Goal: Information Seeking & Learning: Check status

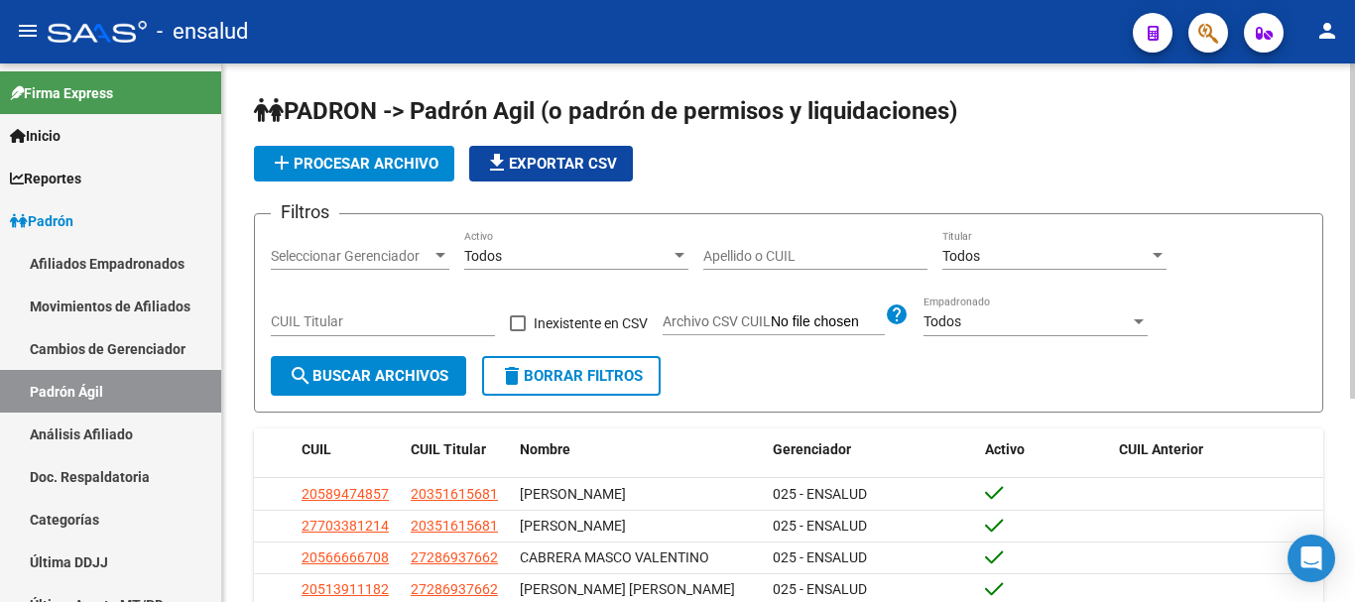
click at [311, 322] on input "CUIL Titular" at bounding box center [383, 321] width 224 height 17
paste input "20-39493041-6"
type input "20-39493041-6"
click at [384, 369] on span "search Buscar Archivos" at bounding box center [369, 376] width 160 height 18
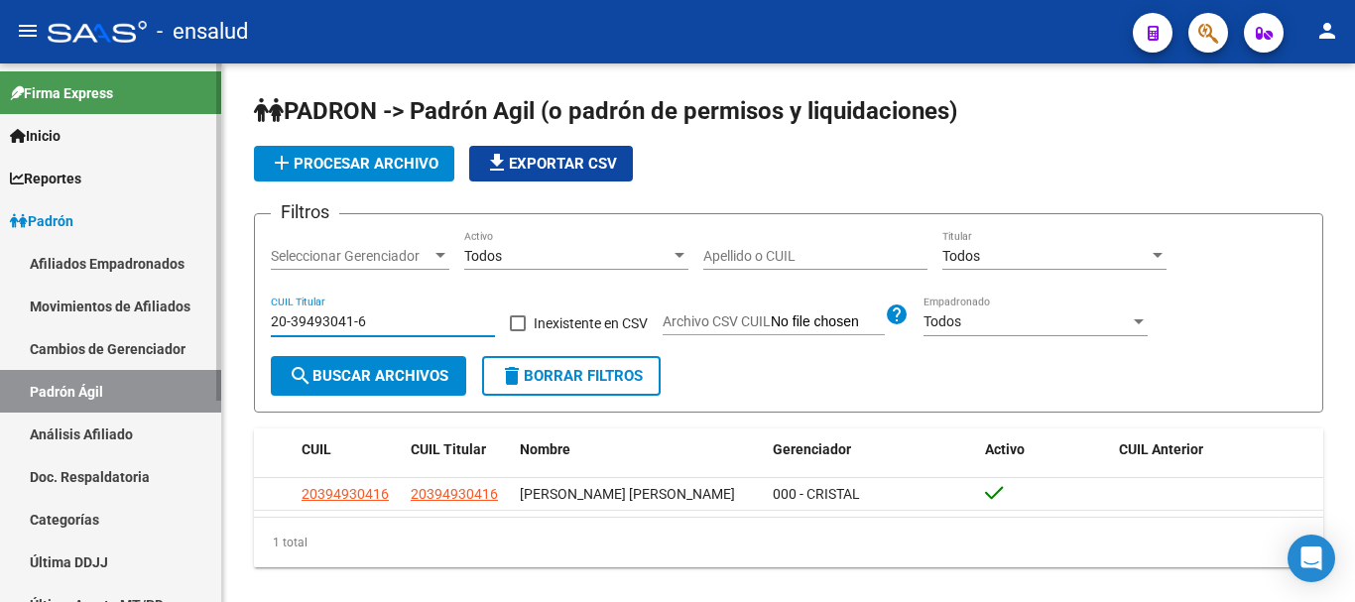
drag, startPoint x: 387, startPoint y: 328, endPoint x: 0, endPoint y: 311, distance: 387.2
click at [0, 311] on mat-sidenav-container "Firma Express Inicio Calendario SSS Instructivos Contacto OS Reportes Padrón Tr…" at bounding box center [677, 332] width 1355 height 539
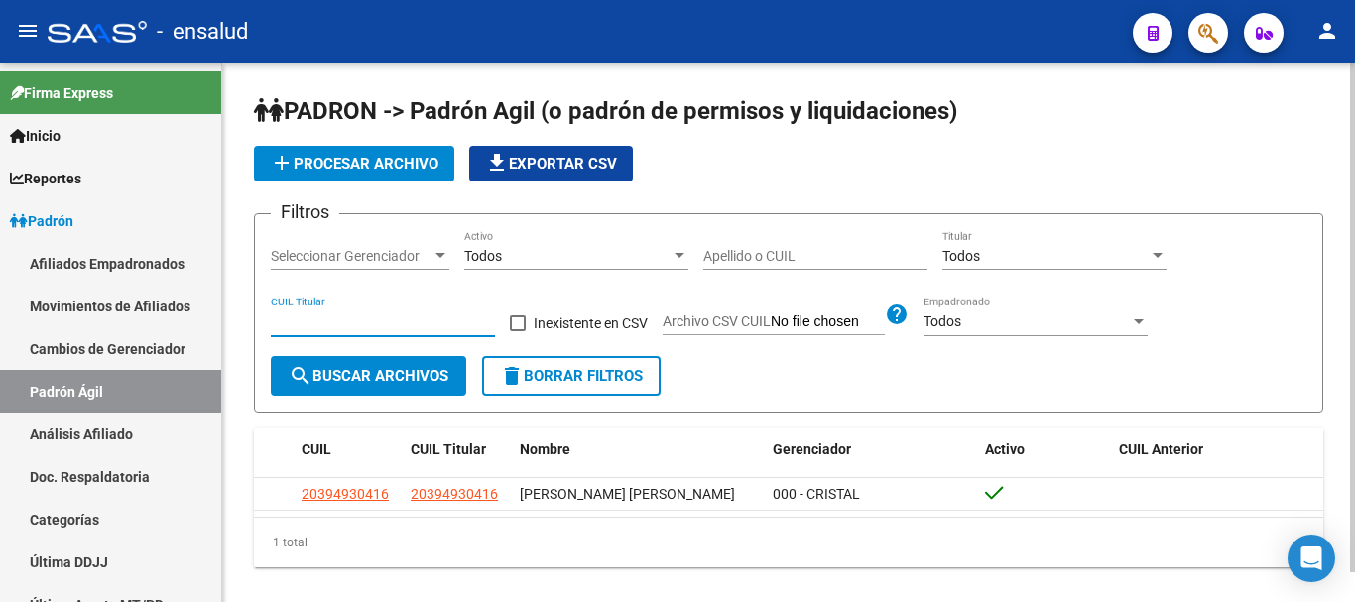
paste input
paste input "-32033020"
type input "20-32033020-4"
click at [437, 377] on span "search Buscar Archivos" at bounding box center [369, 376] width 160 height 18
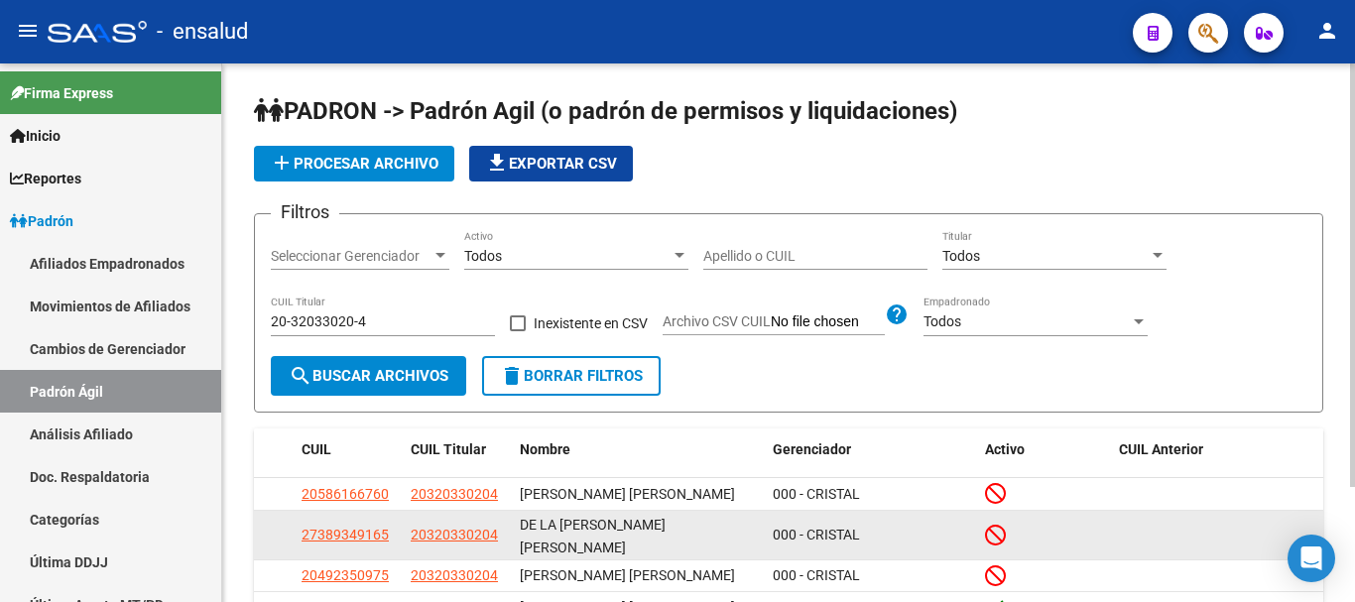
scroll to position [99, 0]
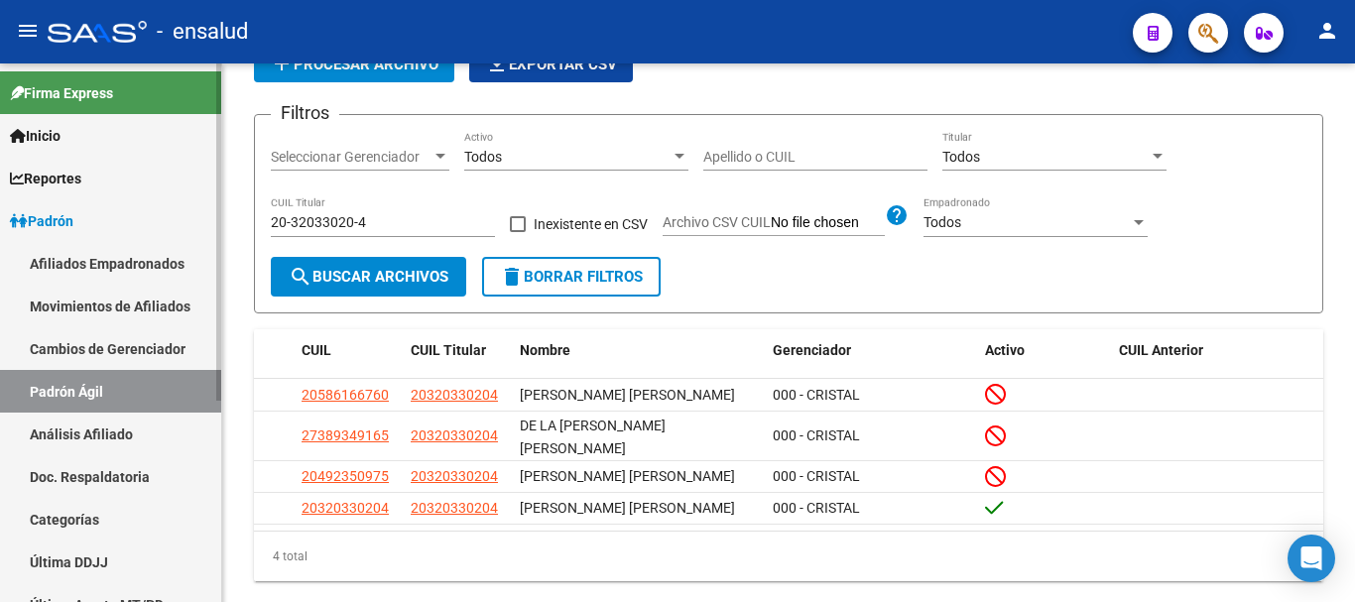
drag, startPoint x: 389, startPoint y: 211, endPoint x: 140, endPoint y: 205, distance: 249.0
click at [112, 205] on mat-sidenav-container "Firma Express Inicio Calendario SSS Instructivos Contacto OS Reportes Padrón Tr…" at bounding box center [677, 332] width 1355 height 539
drag, startPoint x: 374, startPoint y: 209, endPoint x: 456, endPoint y: 242, distance: 88.6
click at [374, 209] on div "20-32033020-4 CUIL Titular" at bounding box center [383, 217] width 224 height 40
drag, startPoint x: 460, startPoint y: 220, endPoint x: 166, endPoint y: 220, distance: 294.6
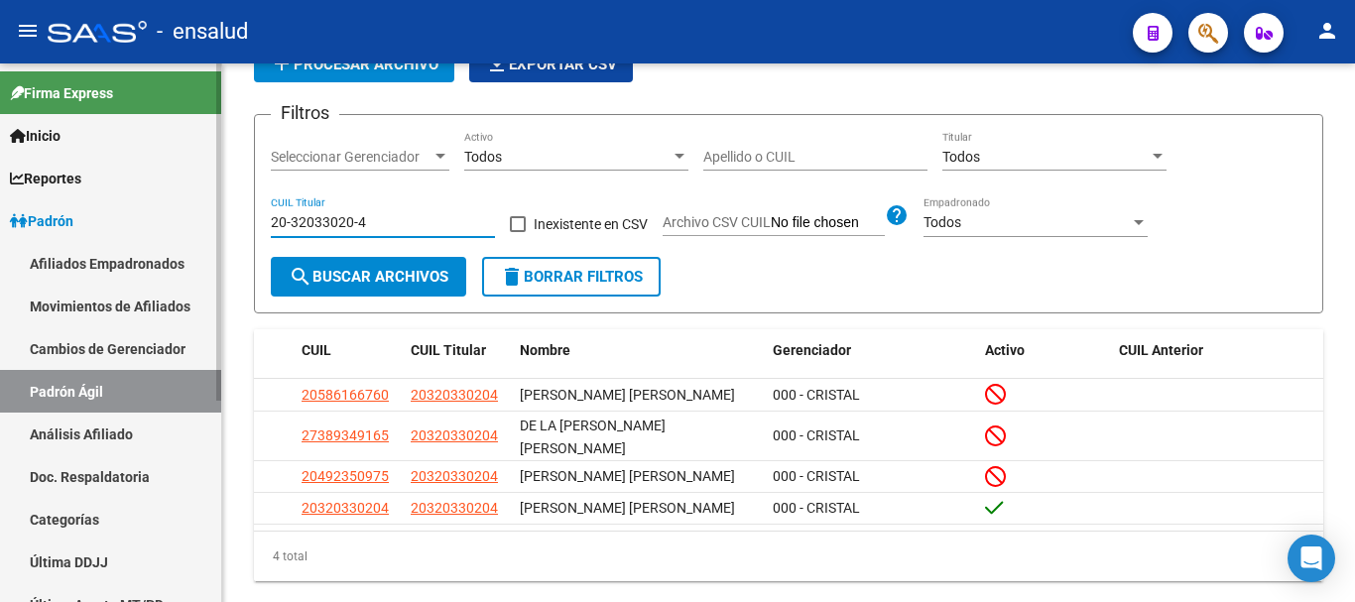
click at [166, 220] on mat-sidenav-container "Firma Express Inicio Calendario SSS Instructivos Contacto OS Reportes Padrón Tr…" at bounding box center [677, 332] width 1355 height 539
paste input "-34409084"
type input "20-34409084-0"
click at [409, 277] on span "search Buscar Archivos" at bounding box center [369, 277] width 160 height 18
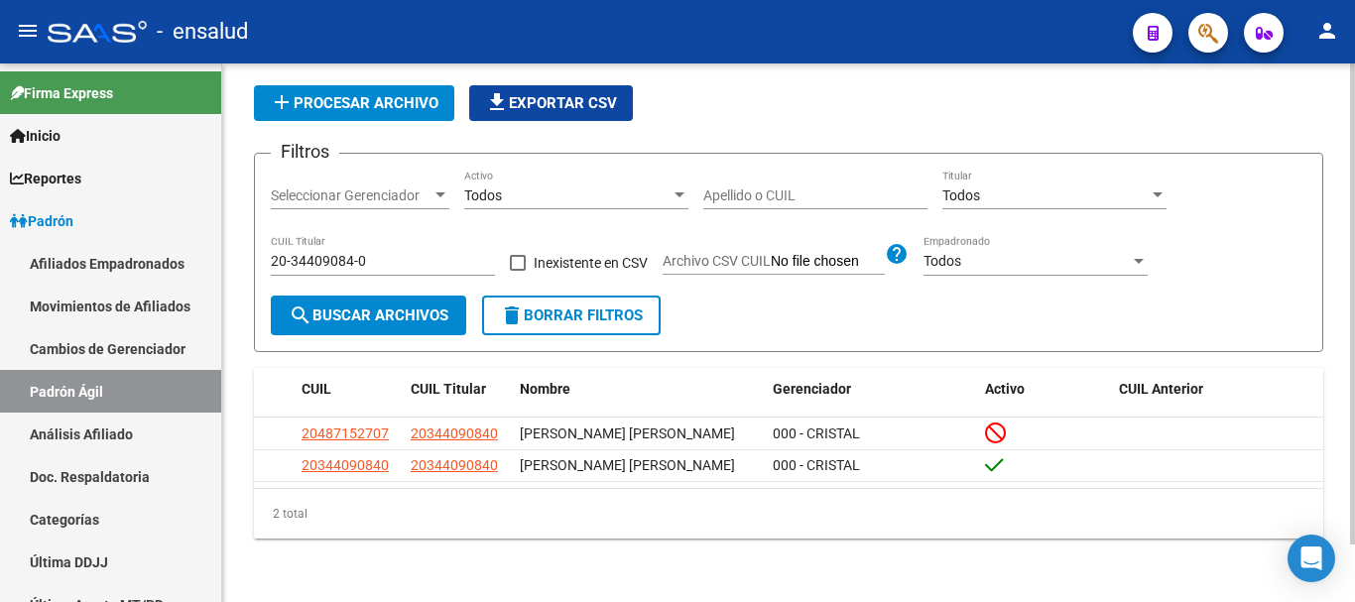
scroll to position [64, 0]
drag, startPoint x: 531, startPoint y: 308, endPoint x: 448, endPoint y: 281, distance: 86.9
click at [532, 309] on span "delete Borrar Filtros" at bounding box center [571, 315] width 143 height 18
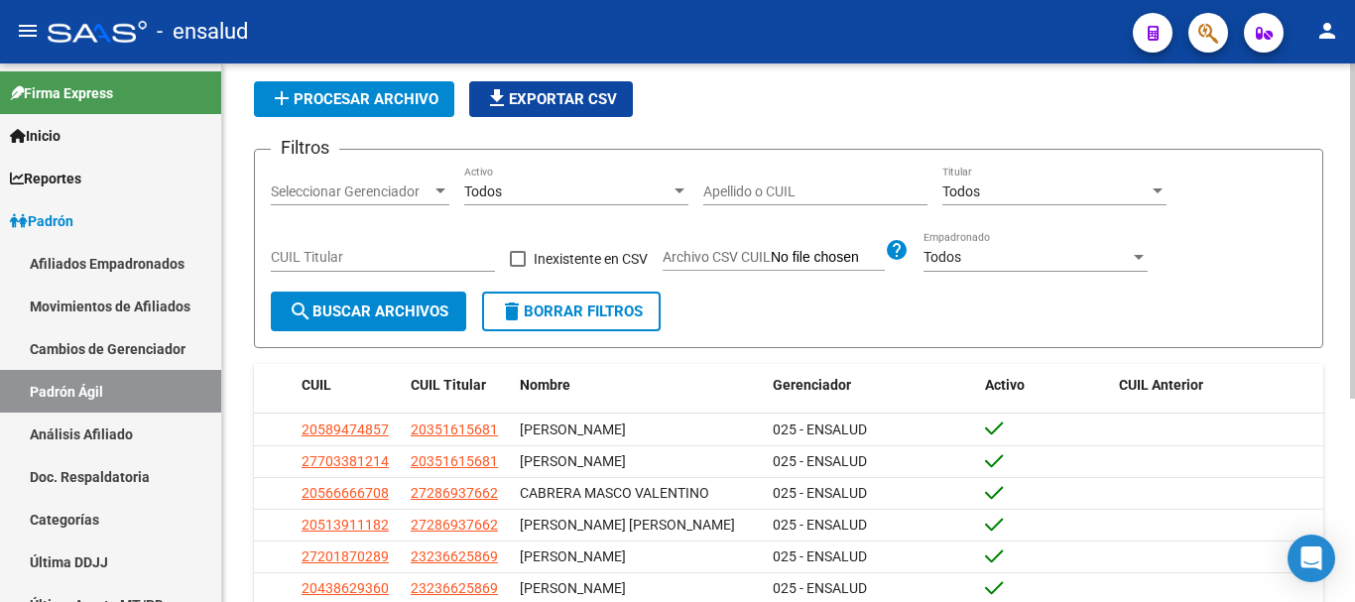
click at [373, 311] on span "search Buscar Archivos" at bounding box center [369, 312] width 160 height 18
click at [394, 264] on input "CUIL Titular" at bounding box center [383, 257] width 224 height 17
paste input "-29498240-"
type input "27-29498240-5"
click at [390, 322] on button "search Buscar Archivos" at bounding box center [368, 312] width 195 height 40
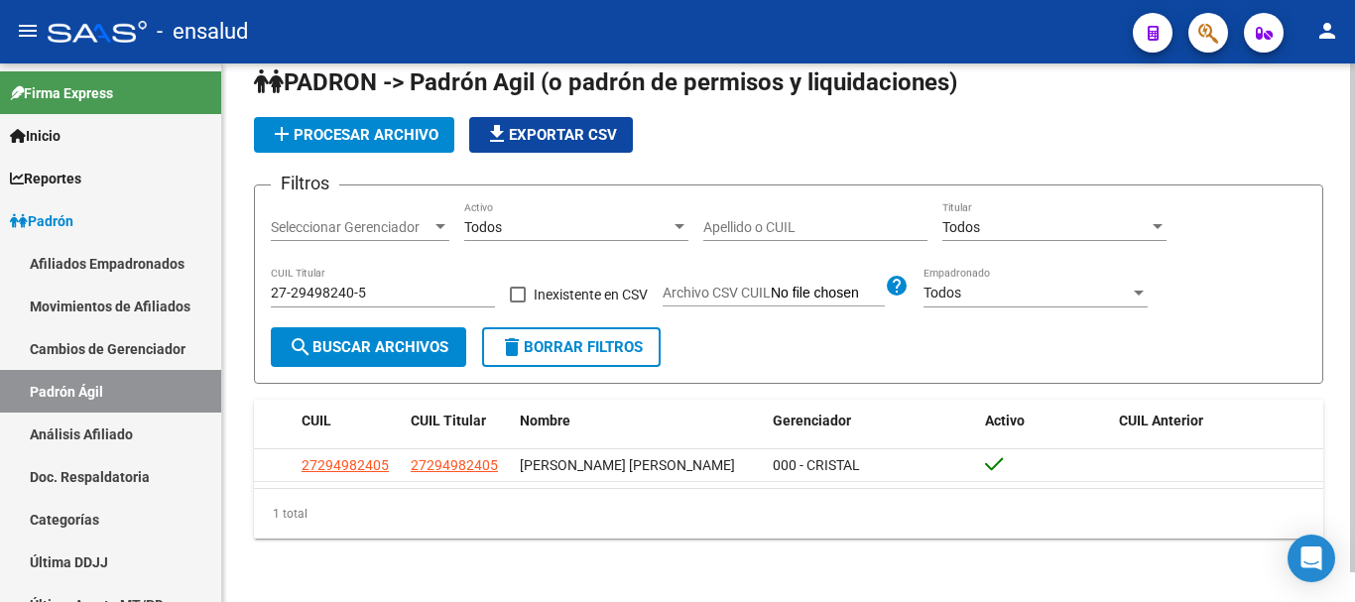
scroll to position [32, 0]
